Goal: Task Accomplishment & Management: Manage account settings

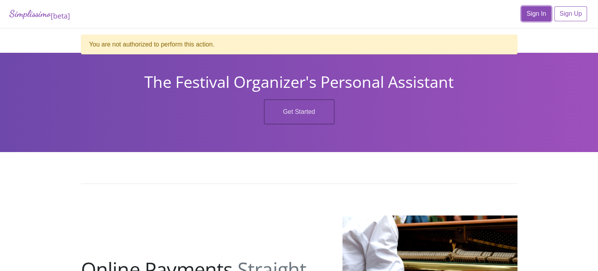
click at [539, 16] on link "Sign In" at bounding box center [536, 13] width 30 height 15
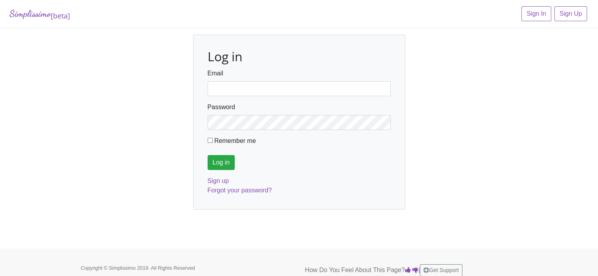
type input "[EMAIL_ADDRESS][DOMAIN_NAME]"
click at [217, 164] on input "Log in" at bounding box center [222, 162] width 28 height 15
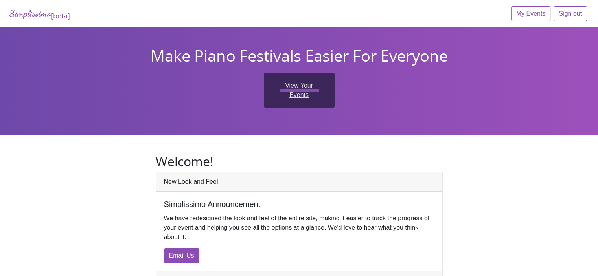
click at [300, 90] on link "View Your Events" at bounding box center [299, 90] width 71 height 35
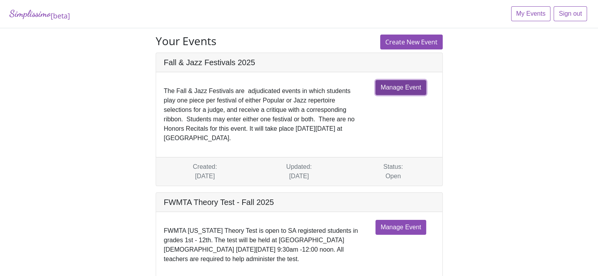
click at [398, 88] on link "Manage Event" at bounding box center [401, 87] width 51 height 15
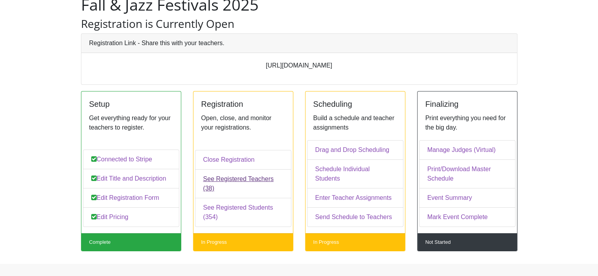
scroll to position [59, 0]
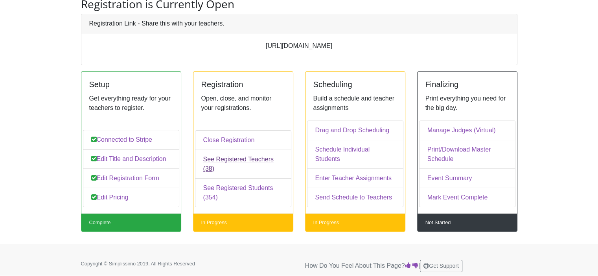
click at [245, 171] on link "See Registered Teachers (38)" at bounding box center [243, 164] width 96 height 29
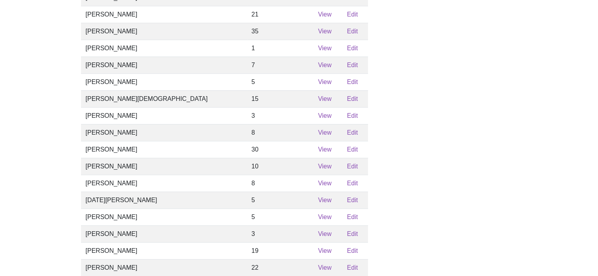
scroll to position [236, 0]
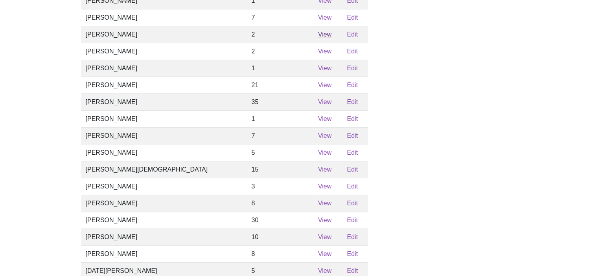
click at [318, 38] on link "View" at bounding box center [324, 34] width 13 height 7
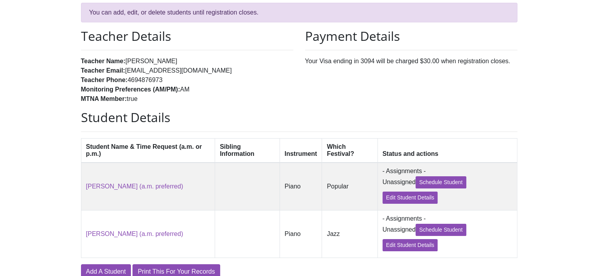
scroll to position [59, 0]
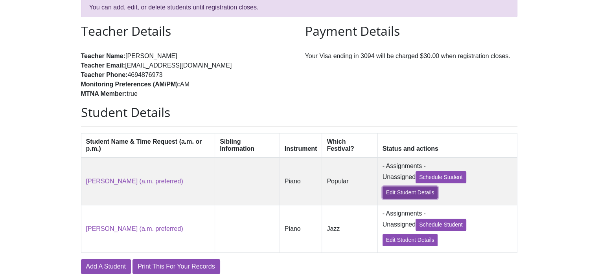
click at [392, 196] on link "Edit Student Details" at bounding box center [410, 193] width 55 height 12
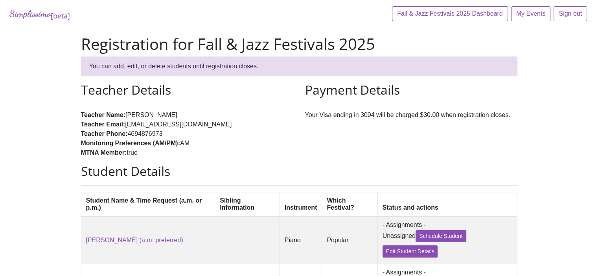
scroll to position [59, 0]
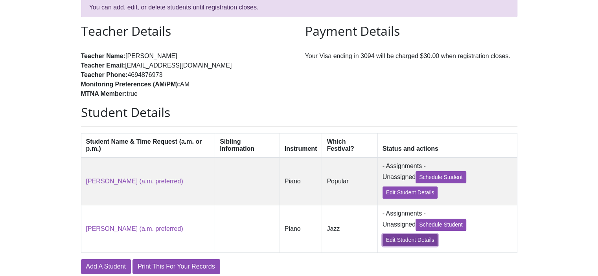
click at [394, 245] on link "Edit Student Details" at bounding box center [410, 240] width 55 height 12
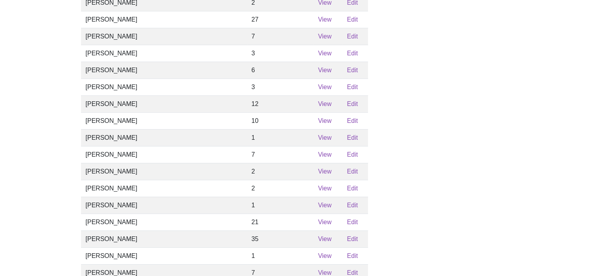
scroll to position [9, 0]
